Goal: Transaction & Acquisition: Purchase product/service

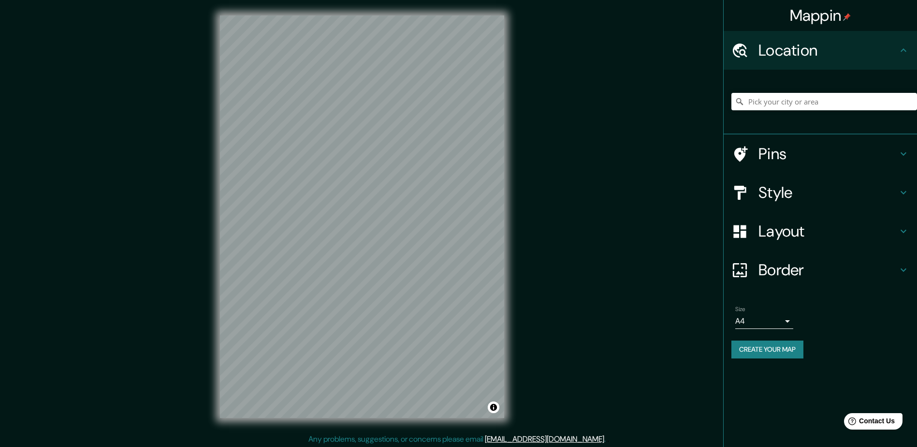
click at [826, 155] on h4 "Pins" at bounding box center [828, 153] width 139 height 19
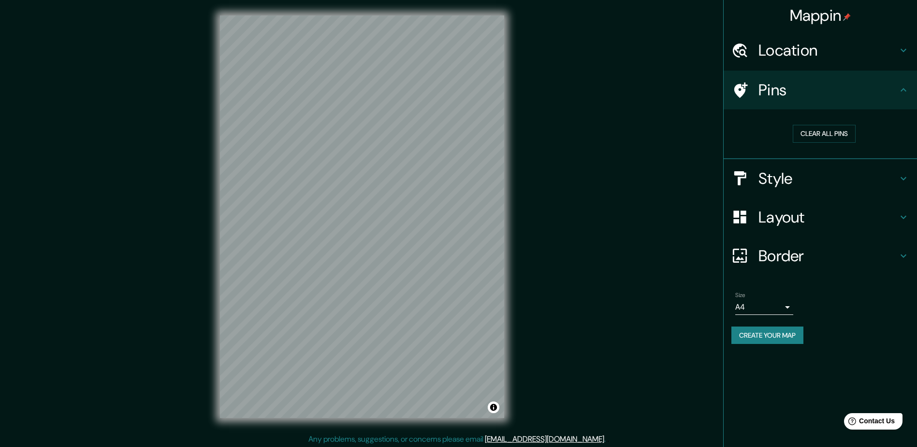
click at [809, 86] on h4 "Pins" at bounding box center [828, 89] width 139 height 19
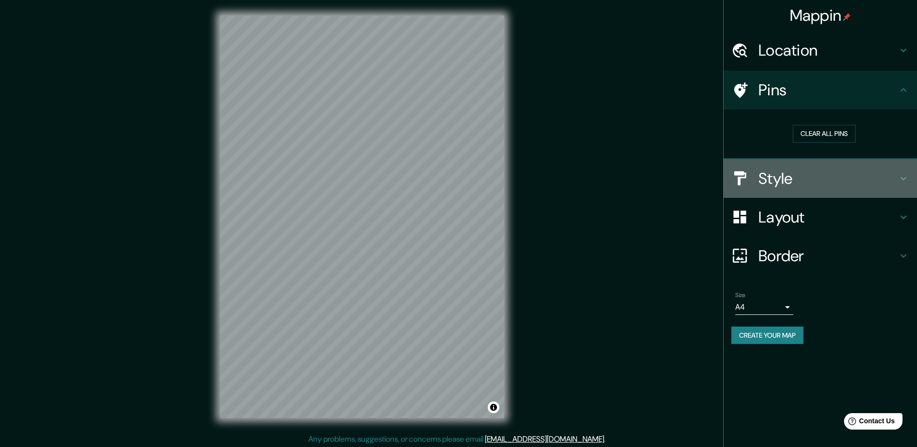
click at [805, 171] on h4 "Style" at bounding box center [828, 178] width 139 height 19
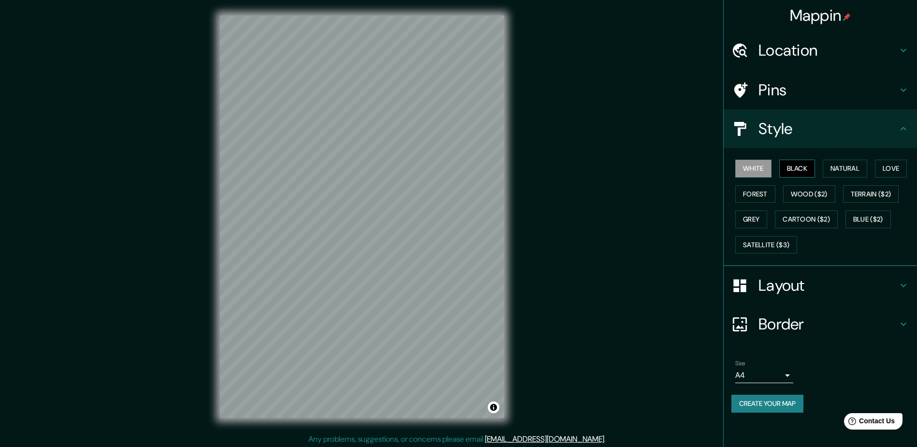
click at [792, 172] on button "Black" at bounding box center [797, 169] width 36 height 18
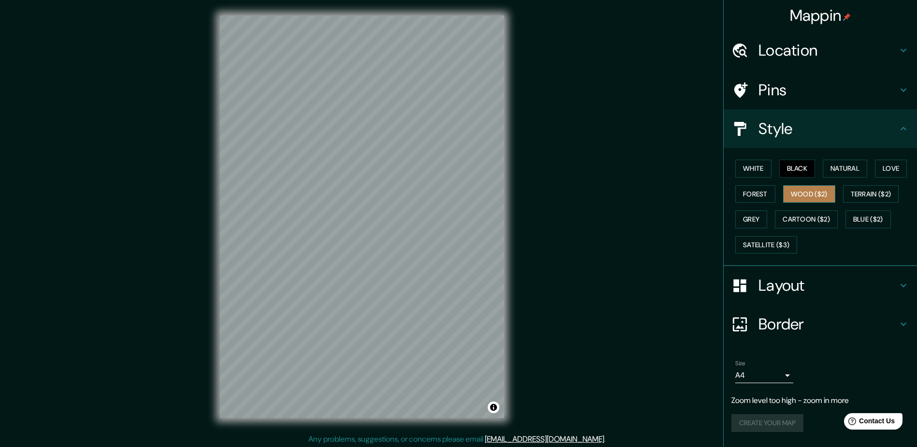
click at [799, 187] on button "Wood ($2)" at bounding box center [809, 194] width 52 height 18
click at [760, 192] on button "Forest" at bounding box center [755, 194] width 40 height 18
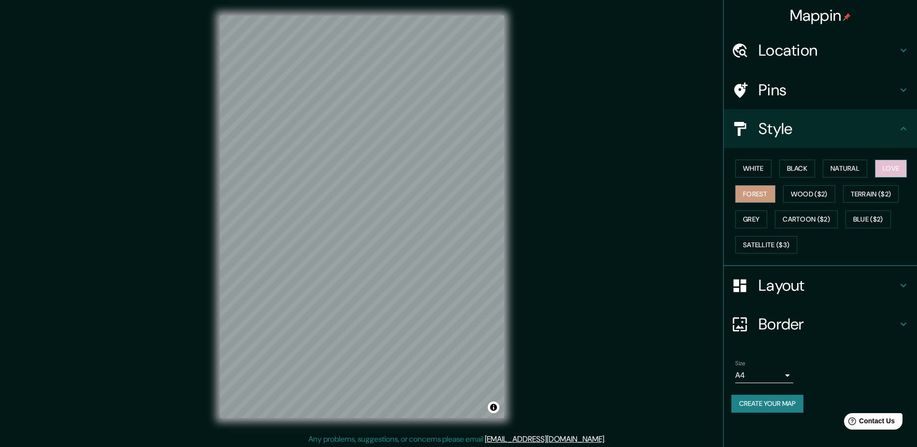
click at [892, 166] on button "Love" at bounding box center [891, 169] width 32 height 18
click at [859, 167] on button "Natural" at bounding box center [845, 169] width 44 height 18
click at [818, 167] on div "White Black Natural Love Forest Wood ($2) Terrain ($2) Grey Cartoon ($2) Blue (…" at bounding box center [824, 207] width 186 height 102
click at [812, 167] on button "Black" at bounding box center [797, 169] width 36 height 18
click at [760, 165] on button "White" at bounding box center [753, 169] width 36 height 18
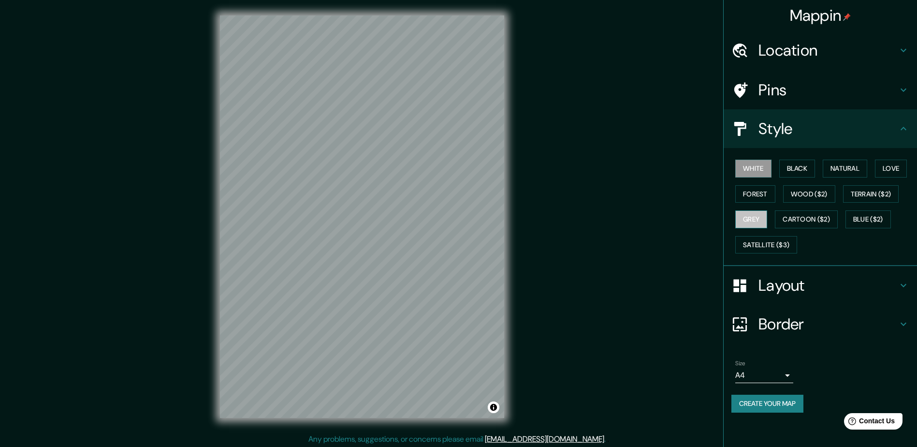
click at [756, 221] on button "Grey" at bounding box center [751, 219] width 32 height 18
click at [797, 220] on button "Cartoon ($2)" at bounding box center [806, 219] width 63 height 18
click at [831, 219] on button "Cartoon ($2)" at bounding box center [806, 219] width 63 height 18
click at [846, 218] on div "White Black Natural Love Forest Wood ($2) Terrain ($2) Grey Cartoon ($2) Blue (…" at bounding box center [824, 207] width 186 height 102
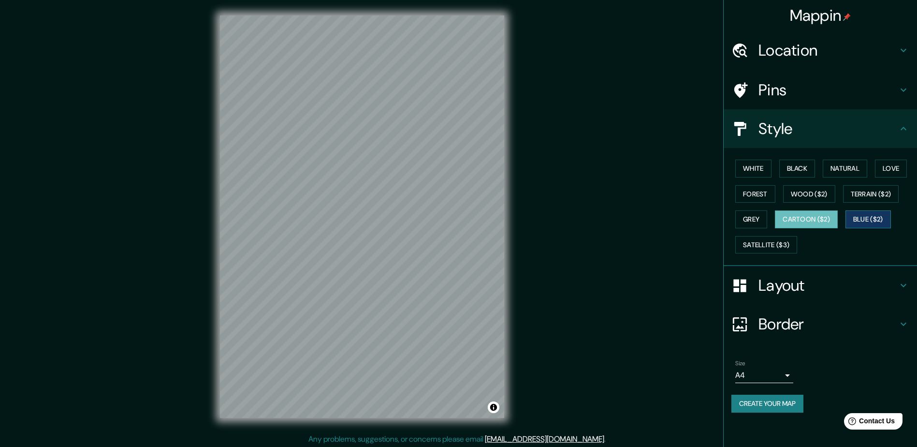
click at [868, 220] on button "Blue ($2)" at bounding box center [868, 219] width 45 height 18
click at [877, 195] on button "Terrain ($2)" at bounding box center [871, 194] width 56 height 18
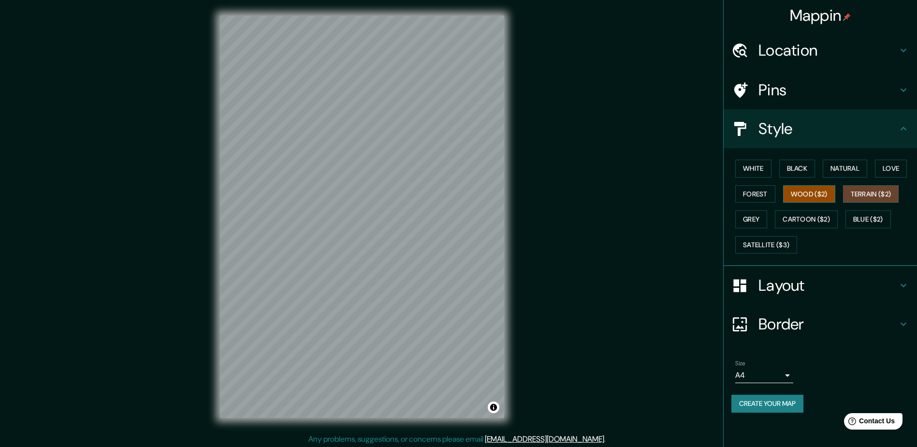
click at [813, 191] on button "Wood ($2)" at bounding box center [809, 194] width 52 height 18
click at [756, 191] on button "Forest" at bounding box center [755, 194] width 40 height 18
